Goal: Transaction & Acquisition: Subscribe to service/newsletter

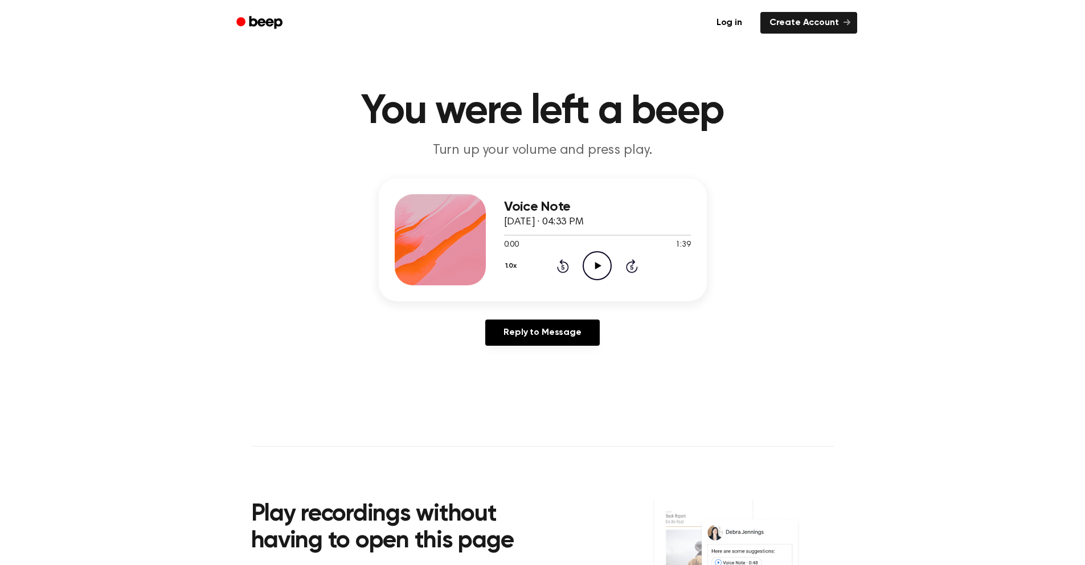
click at [599, 269] on icon "Play Audio" at bounding box center [597, 265] width 29 height 29
click at [795, 22] on link "Create Account" at bounding box center [809, 23] width 97 height 22
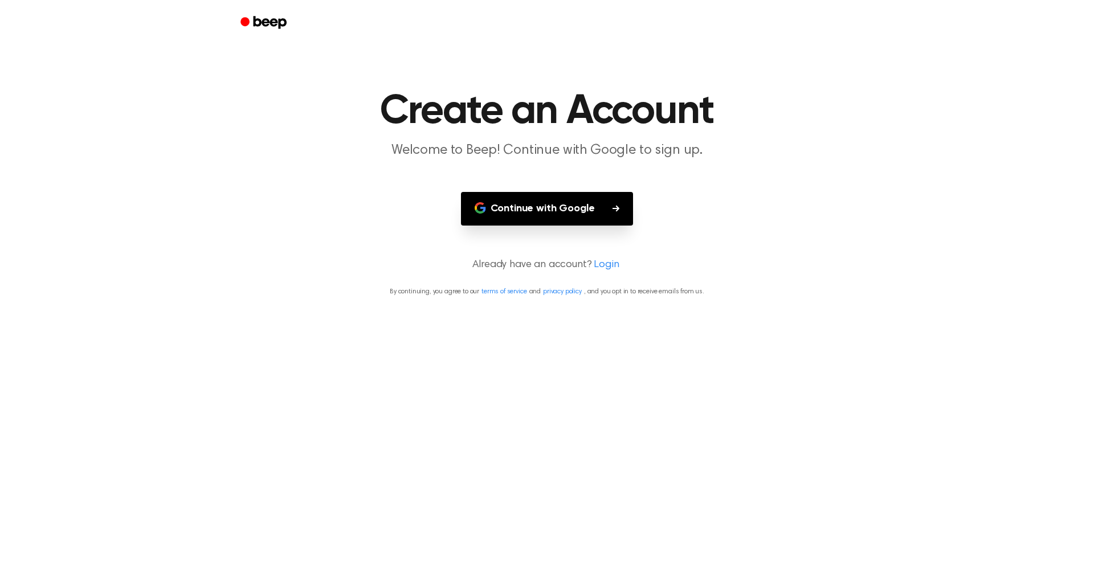
click at [561, 207] on button "Continue with Google" at bounding box center [547, 209] width 173 height 34
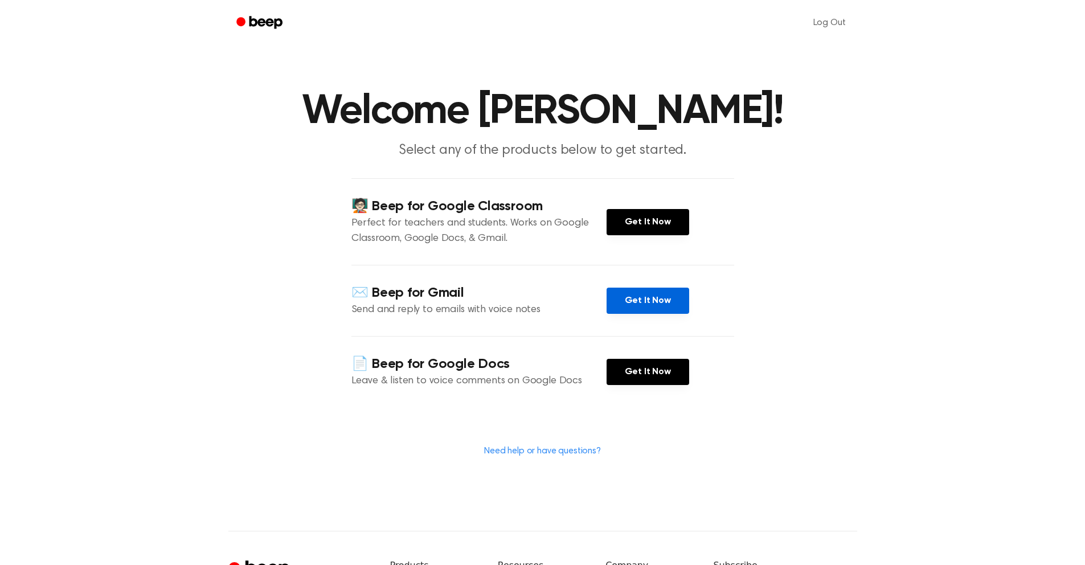
click at [640, 302] on link "Get It Now" at bounding box center [648, 301] width 83 height 26
